Goal: Navigation & Orientation: Find specific page/section

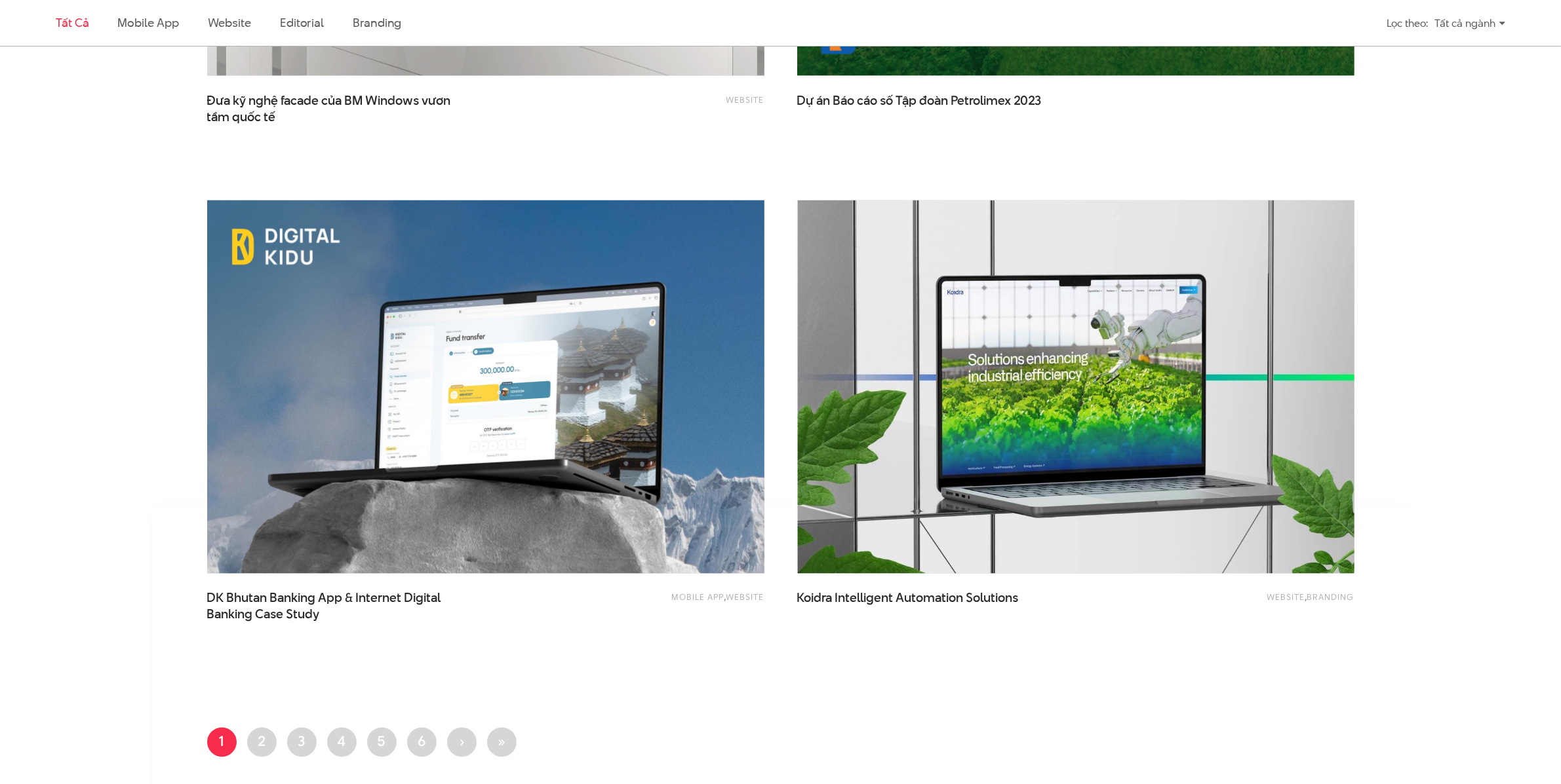
scroll to position [3307, 0]
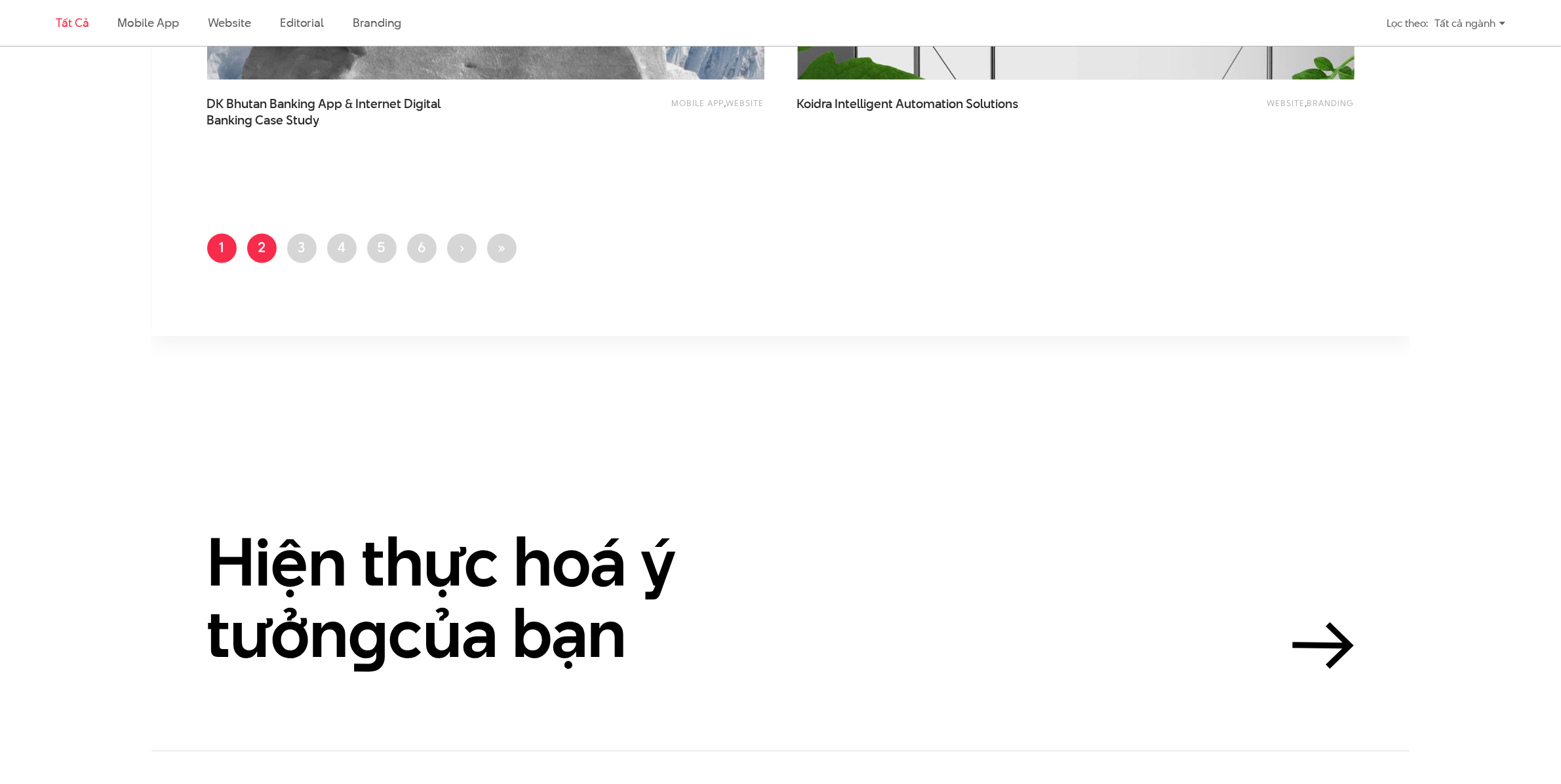
click at [267, 246] on link "Trang 2" at bounding box center [262, 248] width 30 height 30
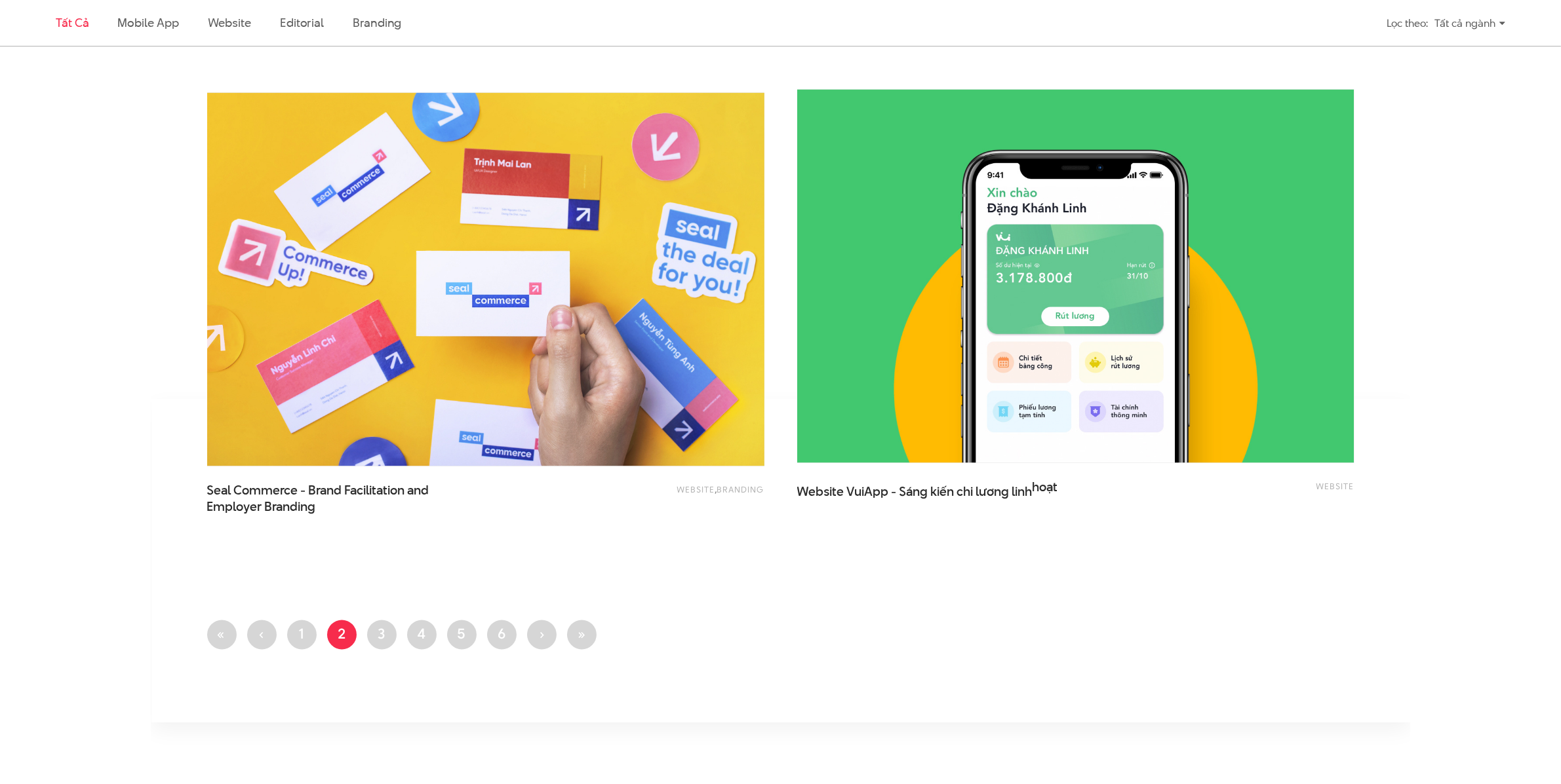
scroll to position [3099, 0]
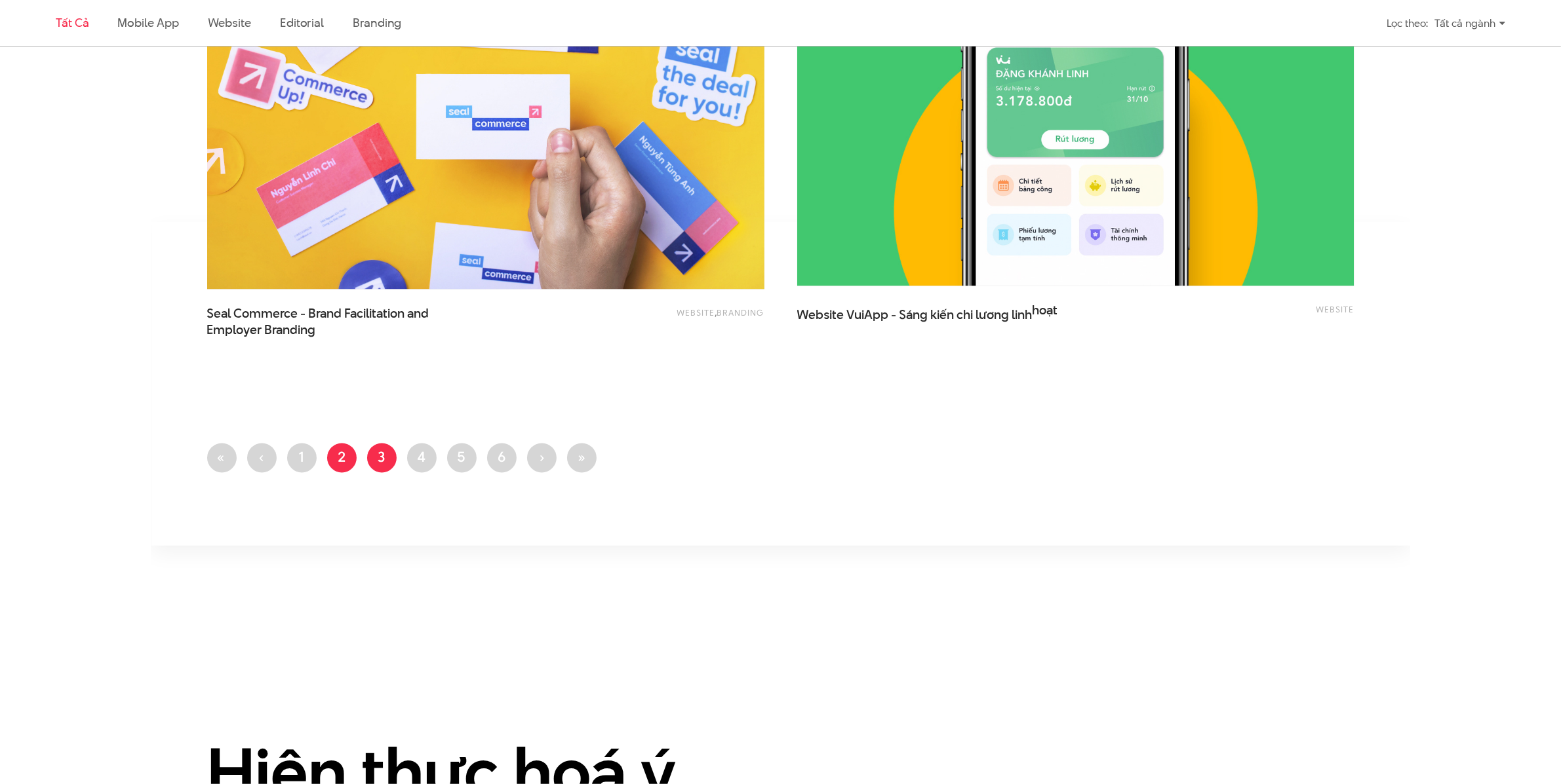
click at [388, 456] on link "Trang 3" at bounding box center [382, 459] width 30 height 30
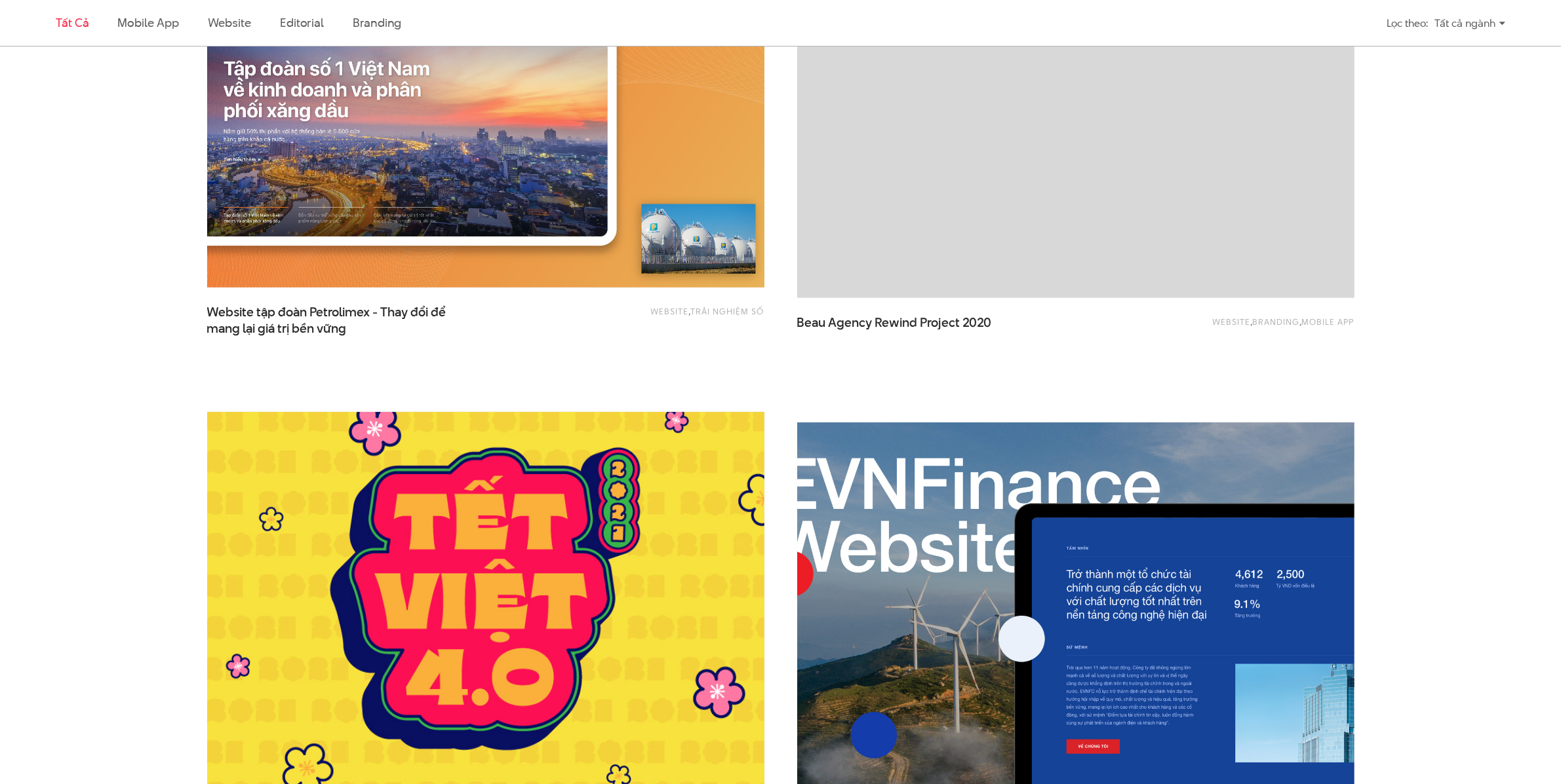
scroll to position [2496, 0]
